Goal: Information Seeking & Learning: Learn about a topic

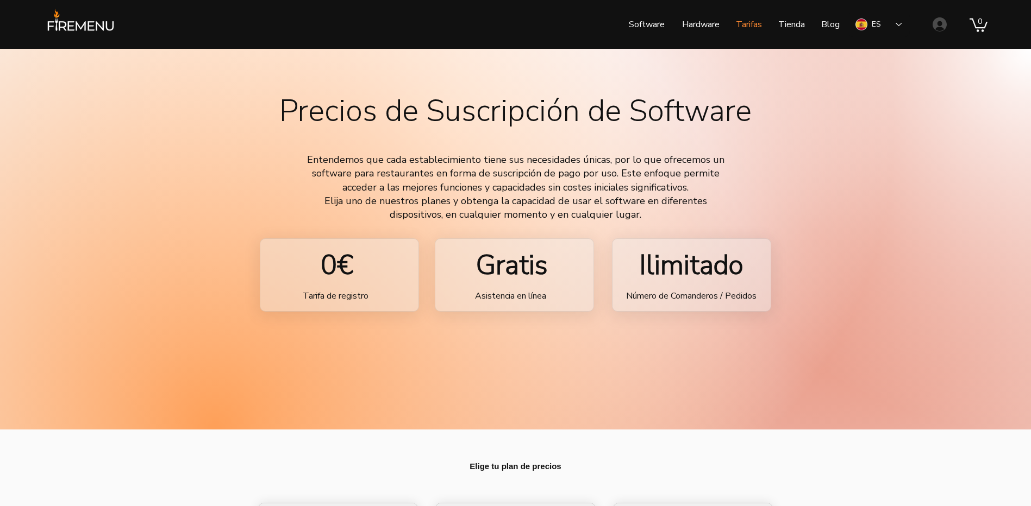
drag, startPoint x: 431, startPoint y: 228, endPoint x: 429, endPoint y: 257, distance: 29.4
click at [708, 26] on p "Hardware" at bounding box center [700, 24] width 48 height 27
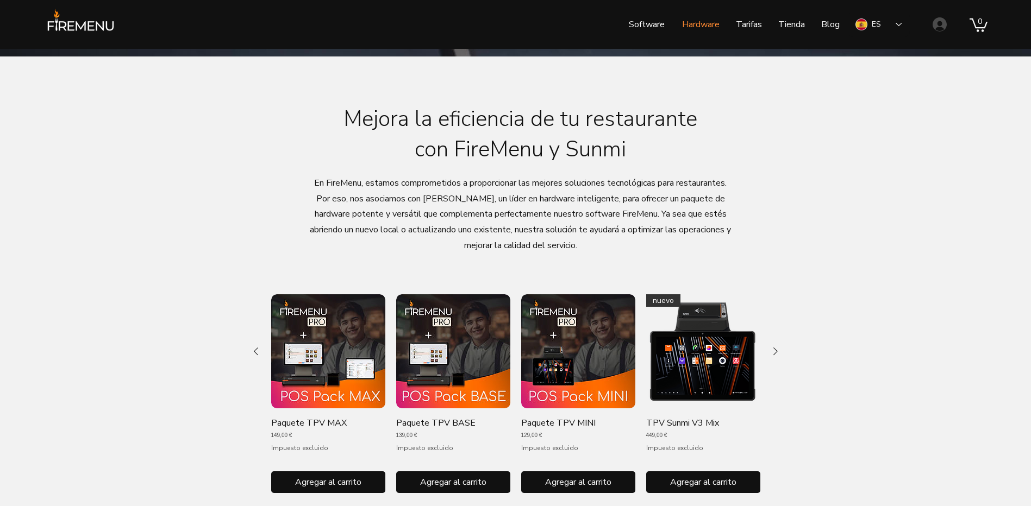
scroll to position [435, 0]
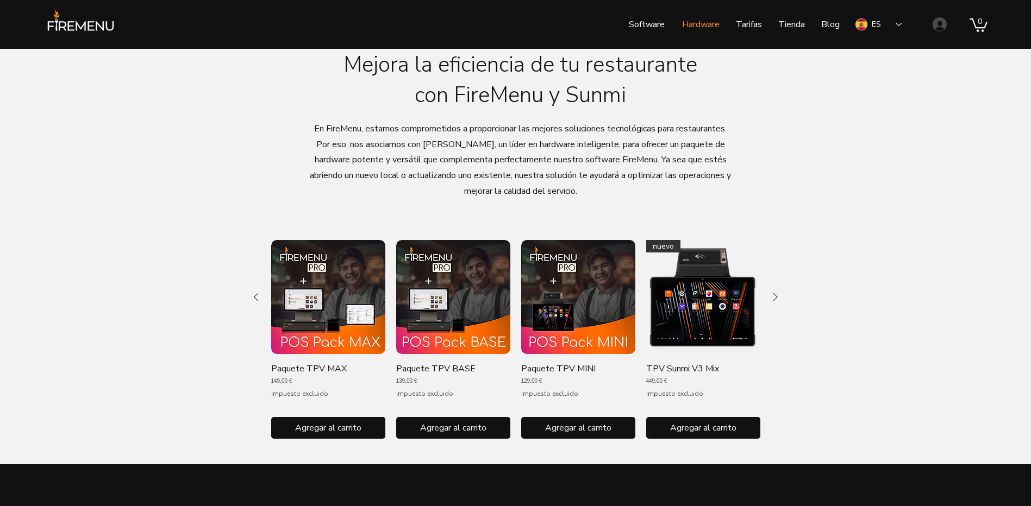
click at [574, 285] on img "Galería de Paquete TPV MINI" at bounding box center [578, 297] width 114 height 114
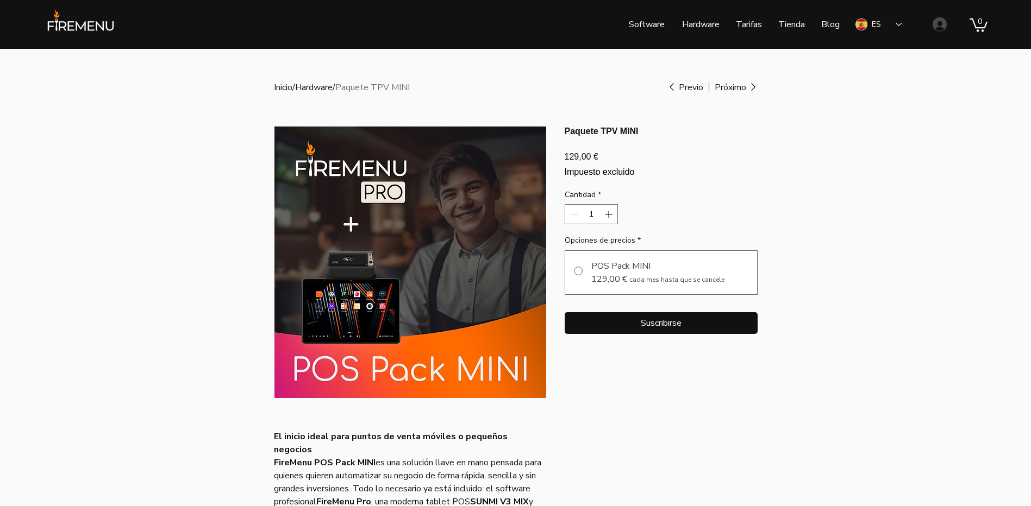
click at [337, 260] on img "main content" at bounding box center [410, 263] width 272 height 272
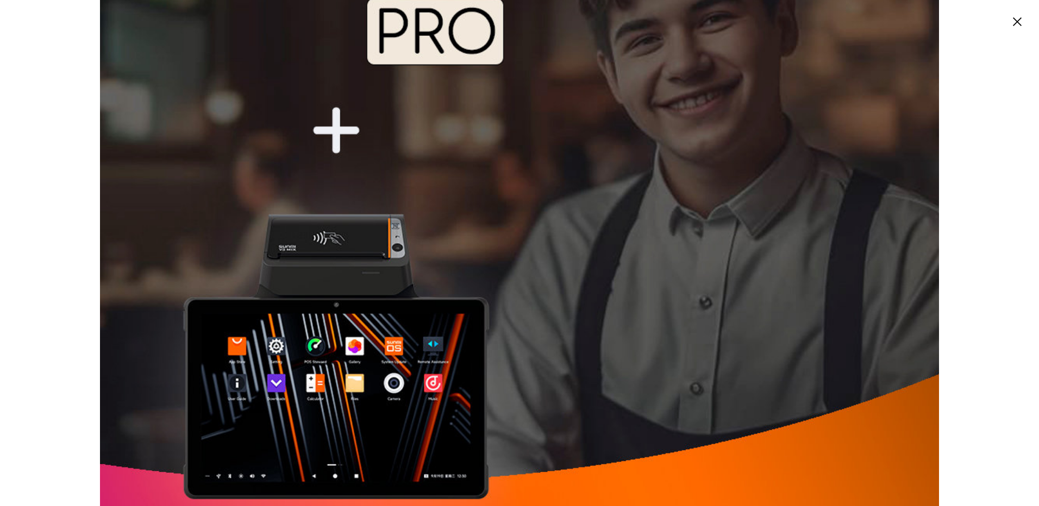
click at [363, 265] on img "Expanded image viewer" at bounding box center [519, 247] width 839 height 839
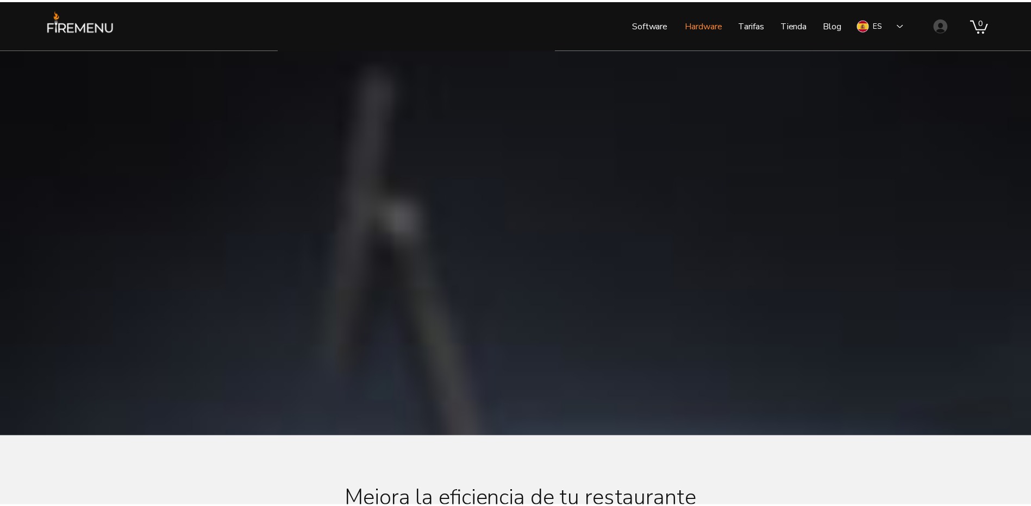
scroll to position [435, 0]
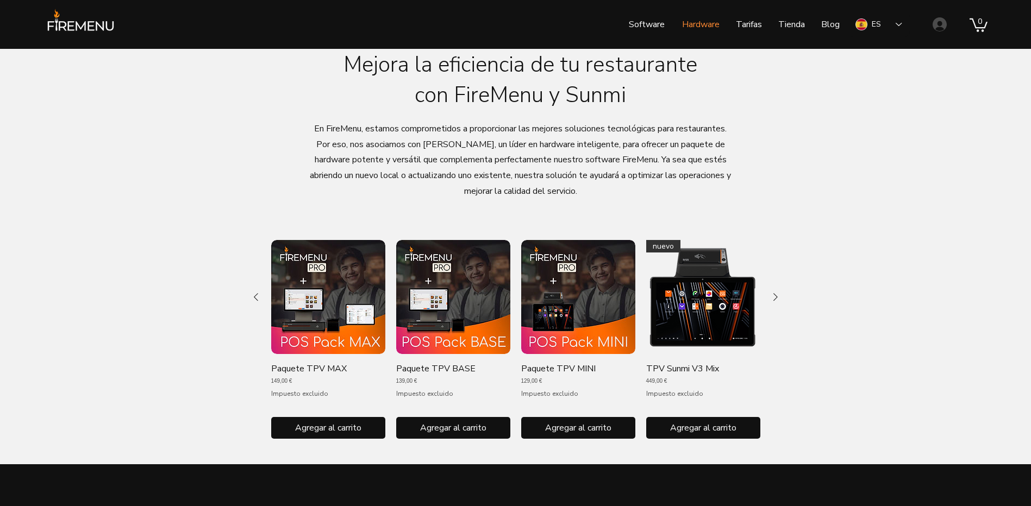
click at [318, 285] on img "Galería de Paquete TPV MAX" at bounding box center [328, 297] width 114 height 114
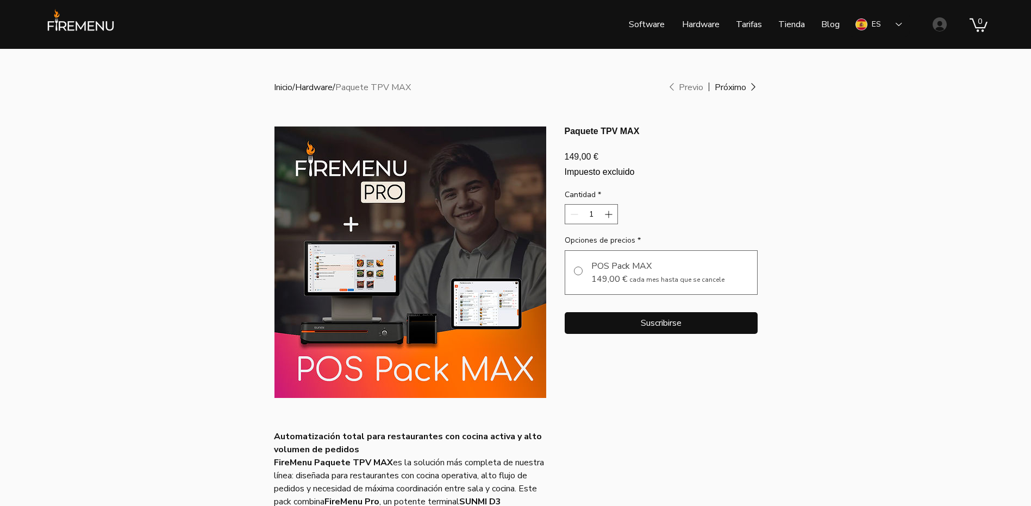
click at [353, 272] on img "main content" at bounding box center [410, 263] width 272 height 272
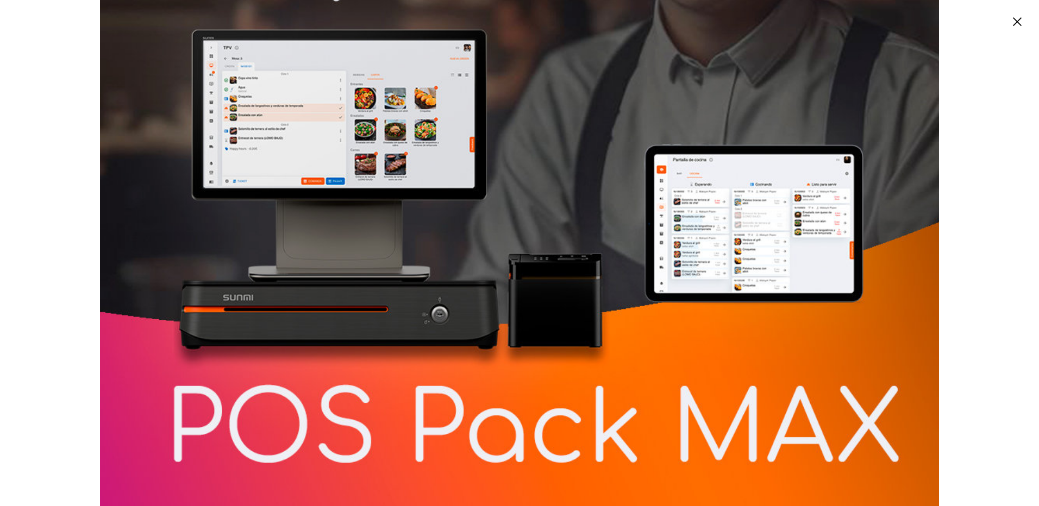
click at [635, 429] on img "Expanded image viewer" at bounding box center [519, 95] width 839 height 839
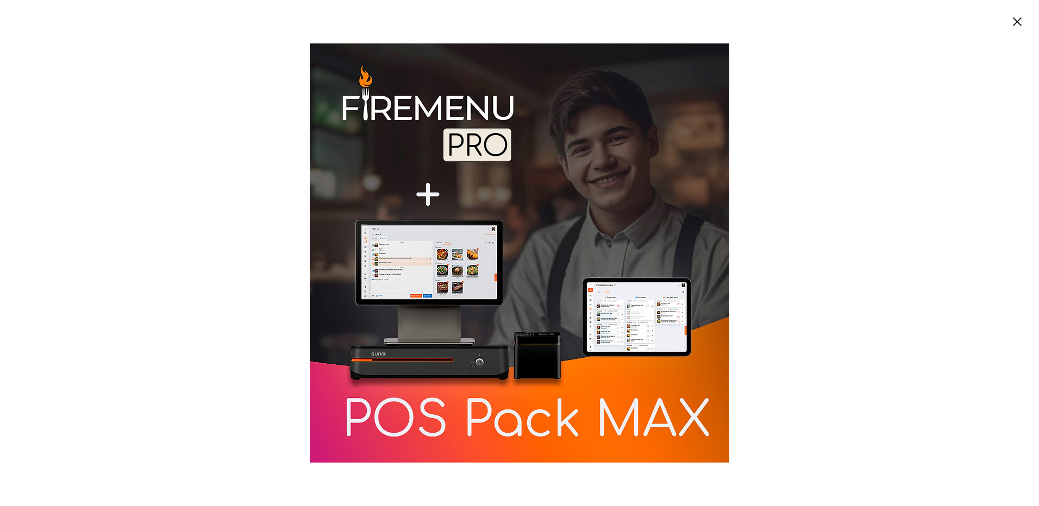
click at [445, 232] on img "Expanded image viewer" at bounding box center [519, 252] width 419 height 419
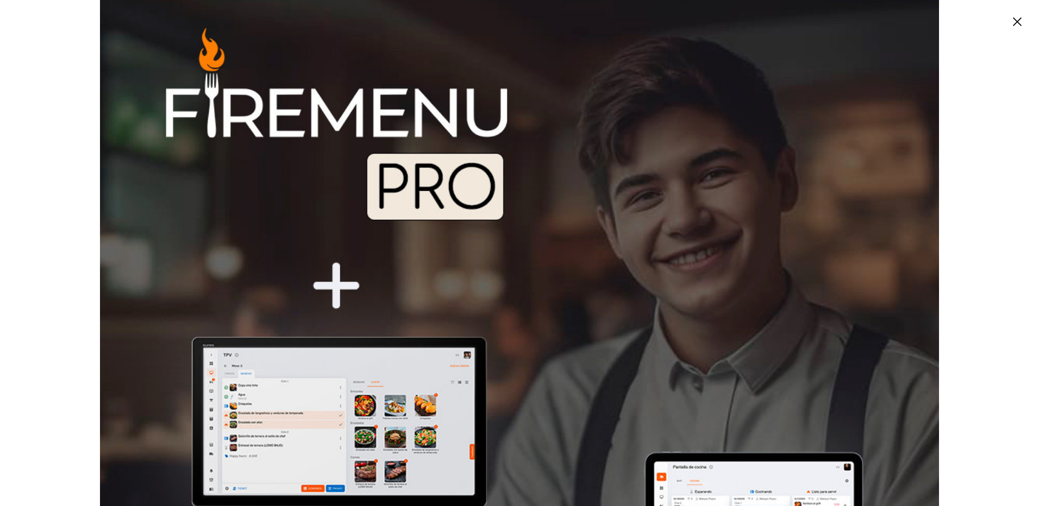
click at [630, 82] on img "Expanded image viewer" at bounding box center [519, 403] width 839 height 839
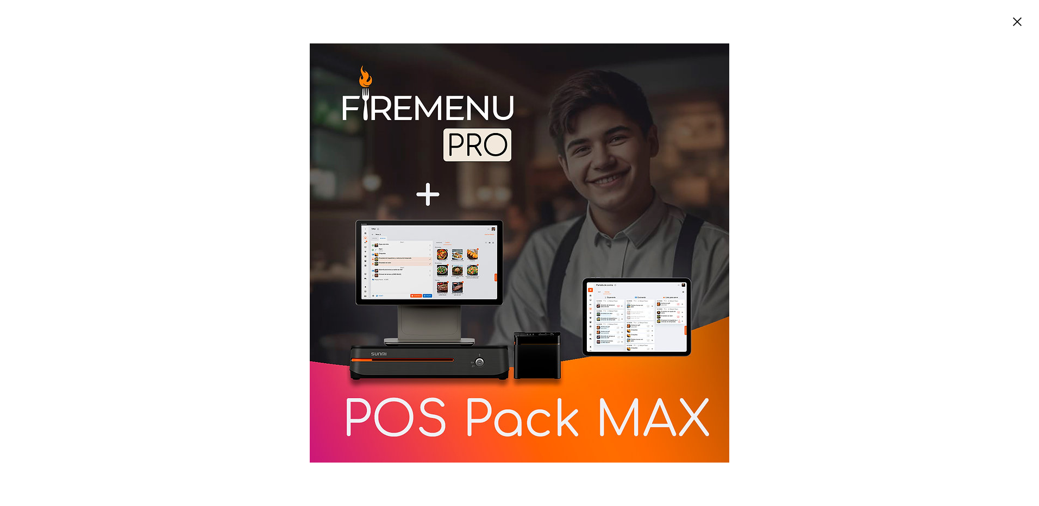
click at [1018, 18] on circle "Cerrar" at bounding box center [1016, 21] width 17 height 17
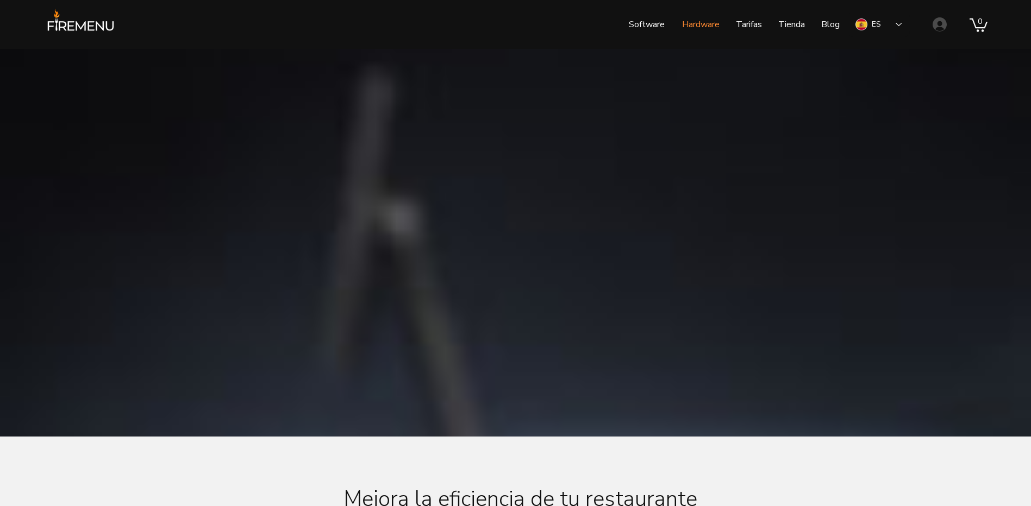
scroll to position [435, 0]
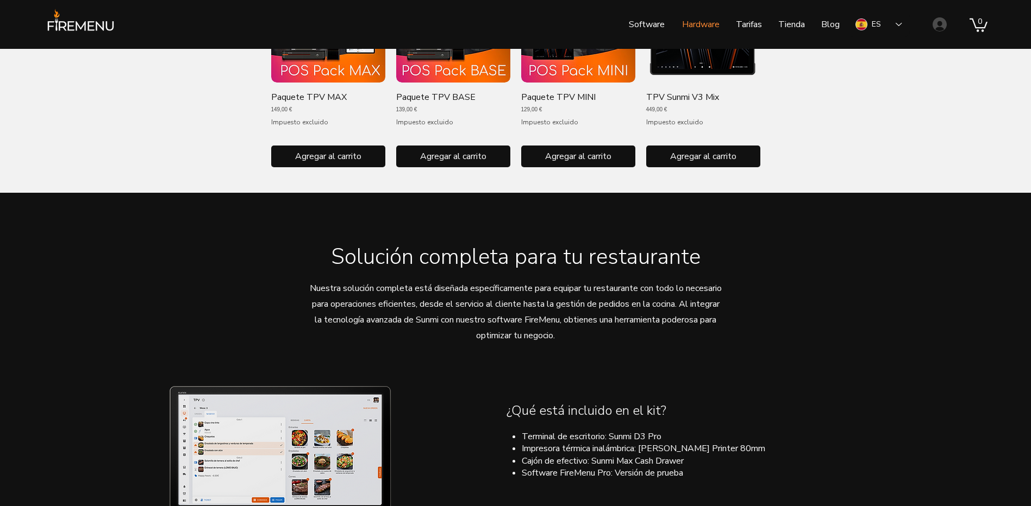
drag, startPoint x: 192, startPoint y: 308, endPoint x: 203, endPoint y: 347, distance: 40.2
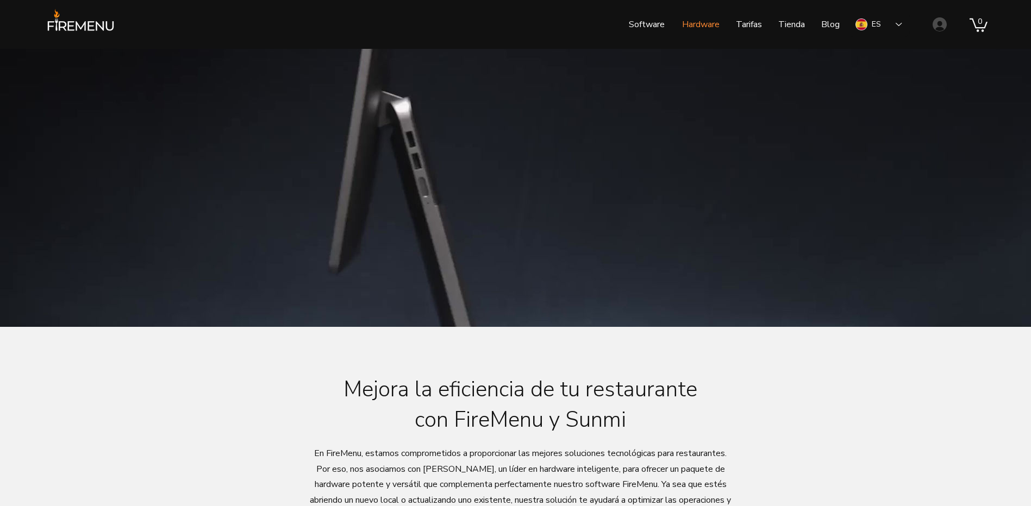
scroll to position [0, 0]
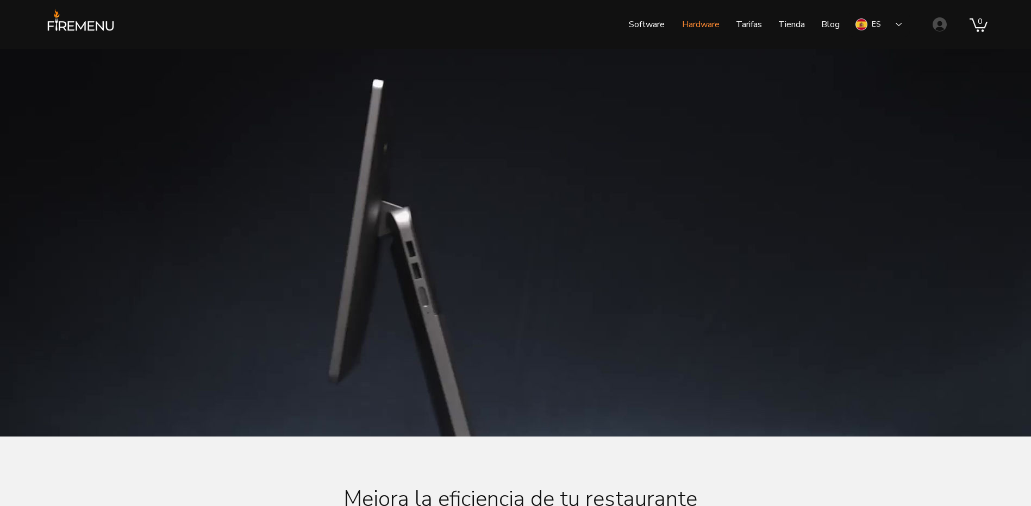
click at [91, 31] on img at bounding box center [80, 24] width 74 height 32
